Goal: Transaction & Acquisition: Purchase product/service

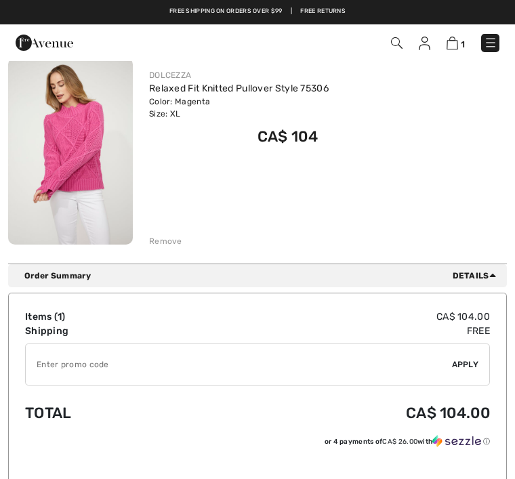
scroll to position [149, 0]
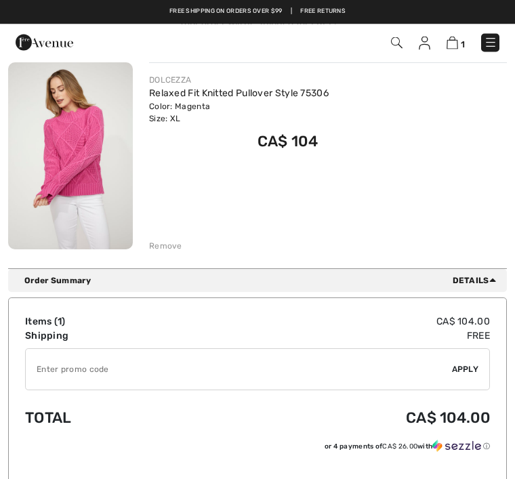
click at [462, 368] on span "Apply" at bounding box center [465, 370] width 27 height 12
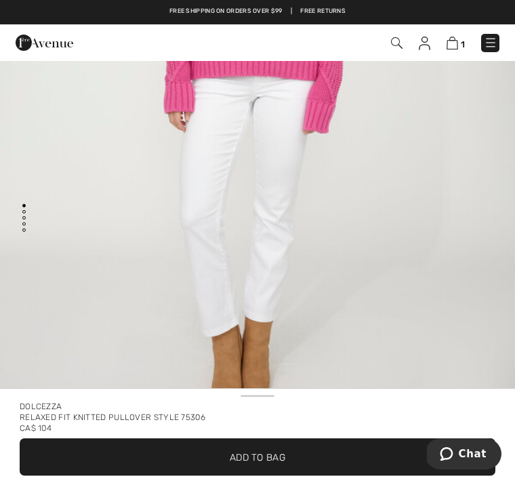
click at [456, 45] on img at bounding box center [453, 43] width 12 height 13
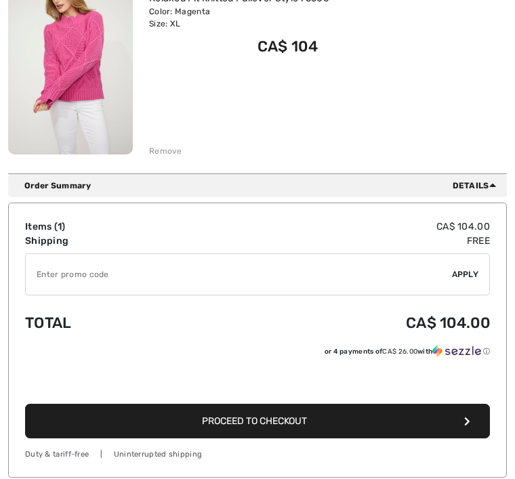
scroll to position [241, 0]
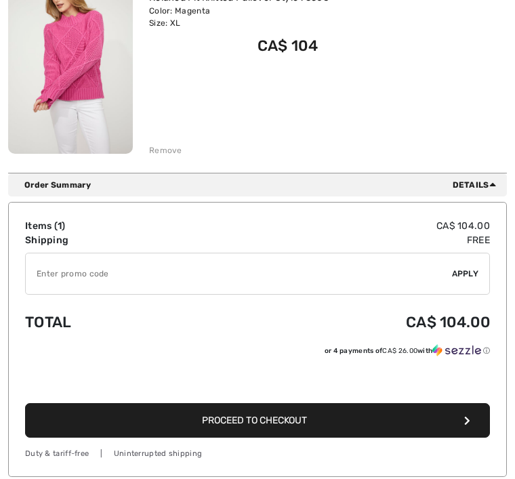
click at [305, 428] on button "Proceed to Checkout" at bounding box center [257, 420] width 465 height 35
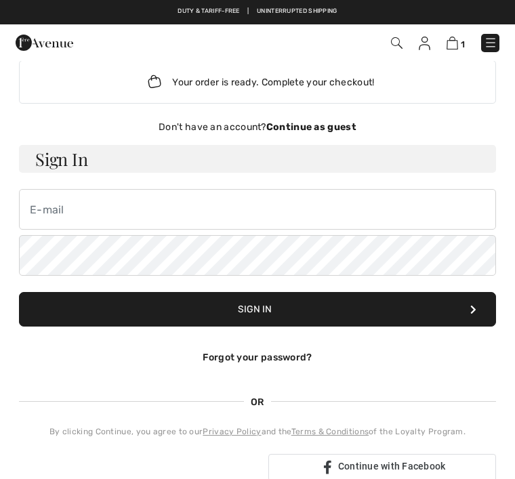
scroll to position [11, 0]
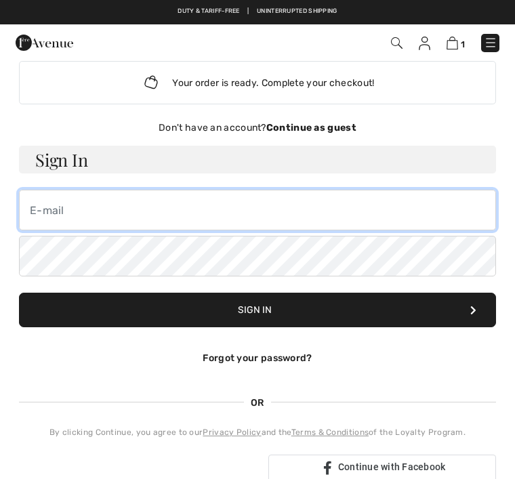
click at [55, 212] on input "email" at bounding box center [257, 210] width 477 height 41
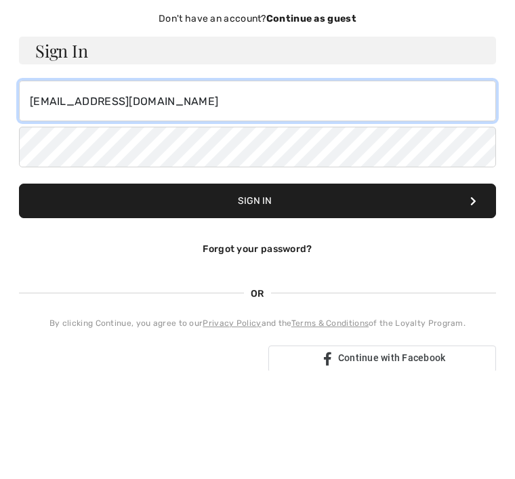
type input "[EMAIL_ADDRESS][DOMAIN_NAME]"
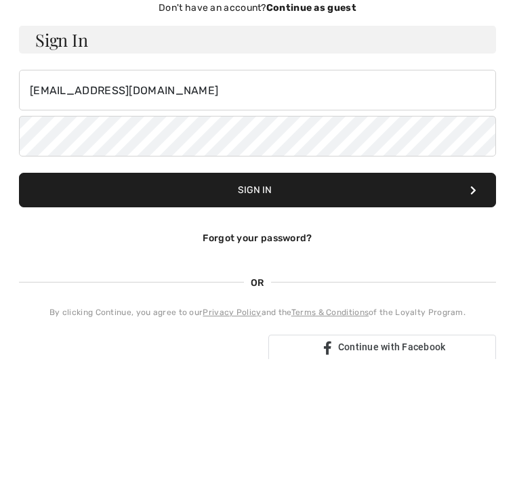
click at [259, 293] on button "Sign In" at bounding box center [257, 310] width 477 height 35
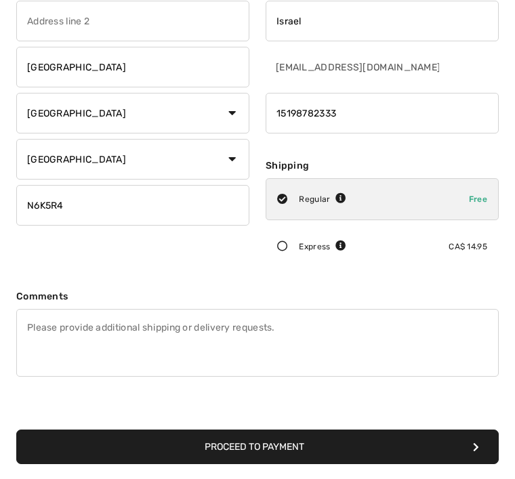
scroll to position [143, 0]
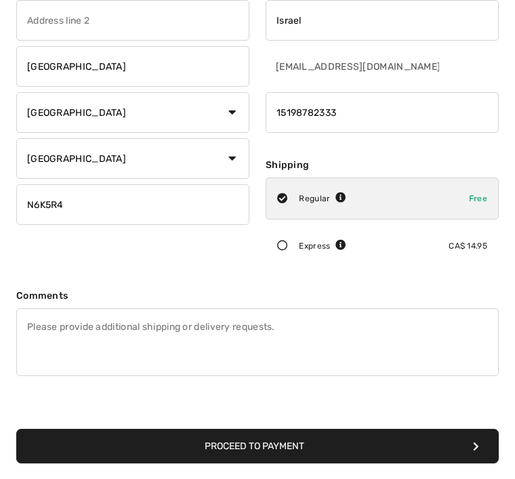
click at [299, 452] on button "Proceed to Payment" at bounding box center [257, 446] width 483 height 35
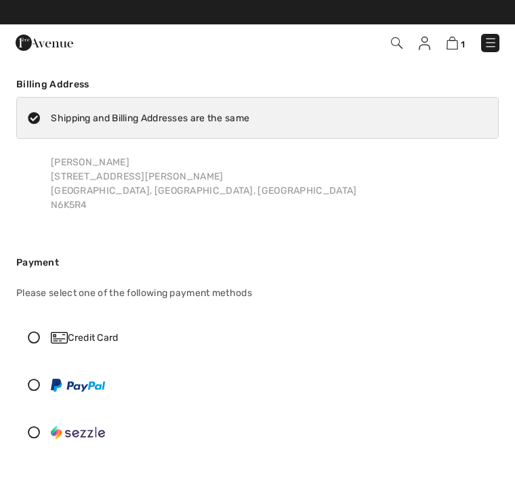
click at [41, 330] on div "Credit Card" at bounding box center [257, 337] width 481 height 41
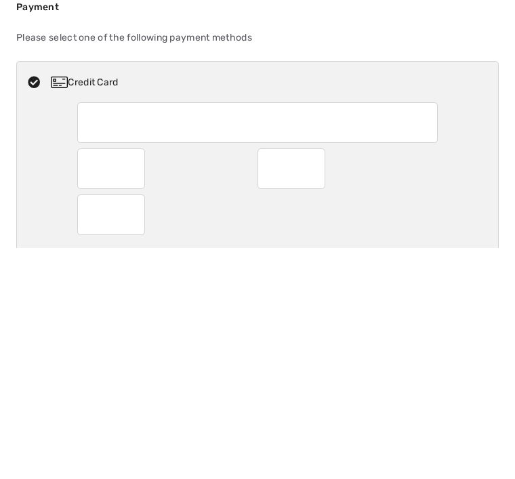
scroll to position [256, 0]
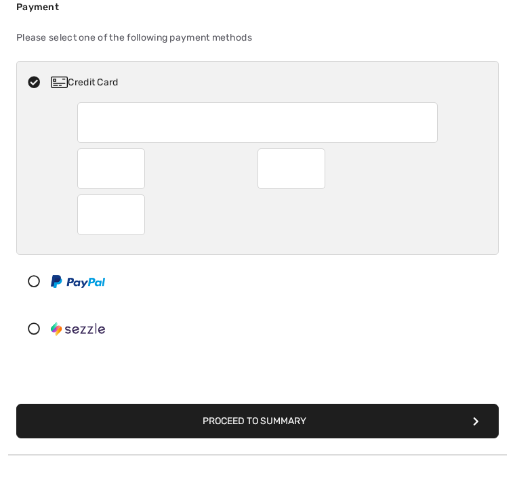
click at [140, 166] on div at bounding box center [111, 168] width 68 height 41
click at [322, 170] on div at bounding box center [292, 168] width 68 height 41
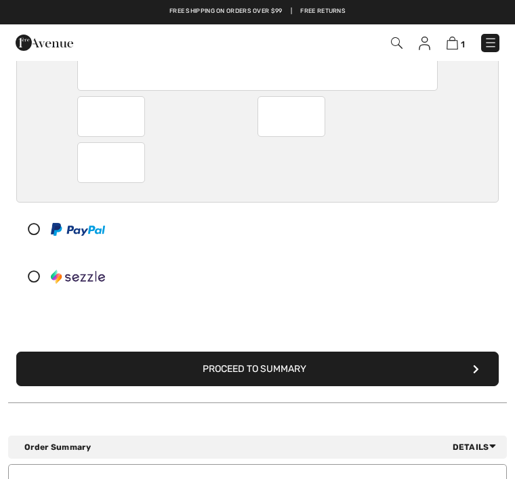
scroll to position [307, 0]
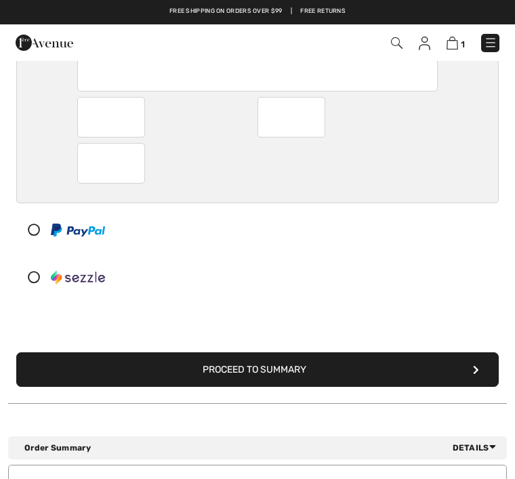
click at [311, 363] on button "Proceed to Summary" at bounding box center [257, 370] width 483 height 35
click at [305, 353] on button "Proceed to Summary" at bounding box center [257, 370] width 483 height 35
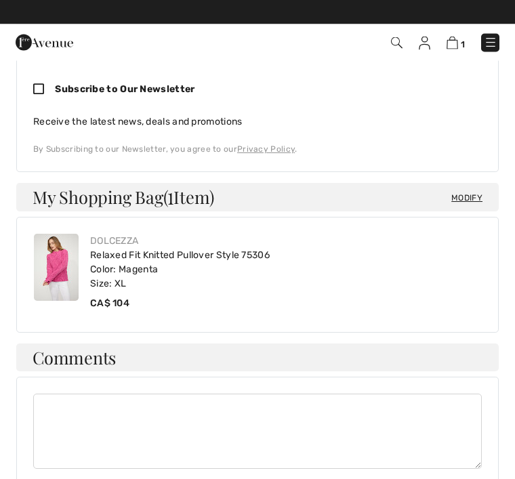
scroll to position [654, 0]
click at [44, 83] on icon at bounding box center [44, 89] width 22 height 12
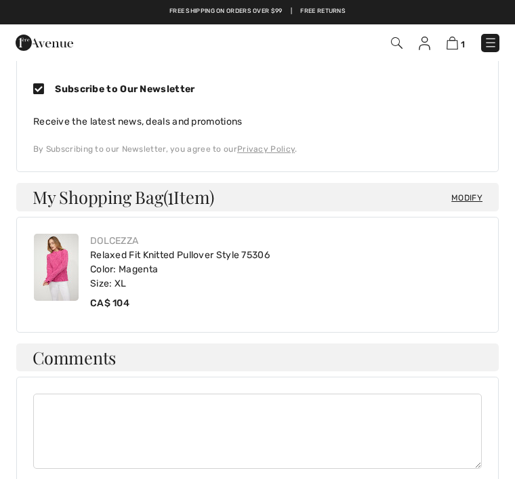
click at [48, 83] on icon at bounding box center [44, 89] width 22 height 12
checkbox input "false"
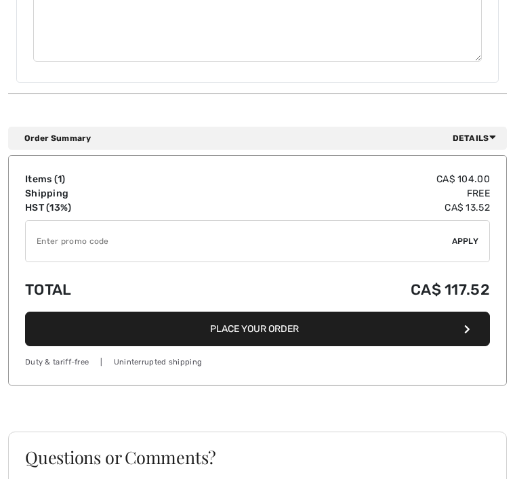
scroll to position [1062, 0]
click at [290, 322] on button "Place Your Order" at bounding box center [257, 329] width 465 height 35
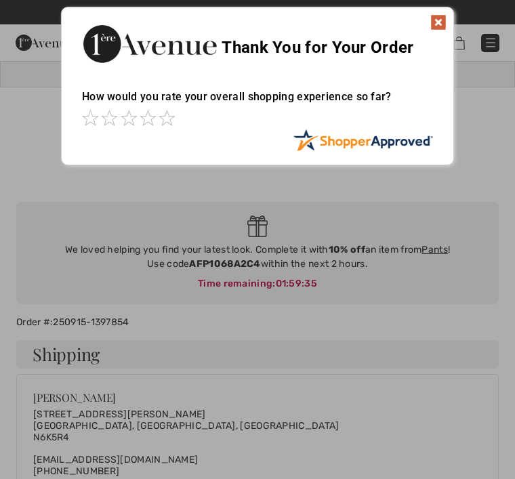
click at [435, 9] on div "Thank You for Your Order" at bounding box center [258, 41] width 392 height 69
click at [441, 20] on img at bounding box center [439, 22] width 16 height 16
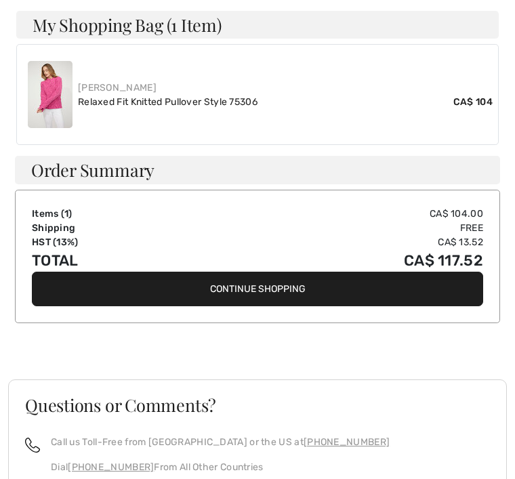
scroll to position [801, 0]
